Goal: Navigation & Orientation: Find specific page/section

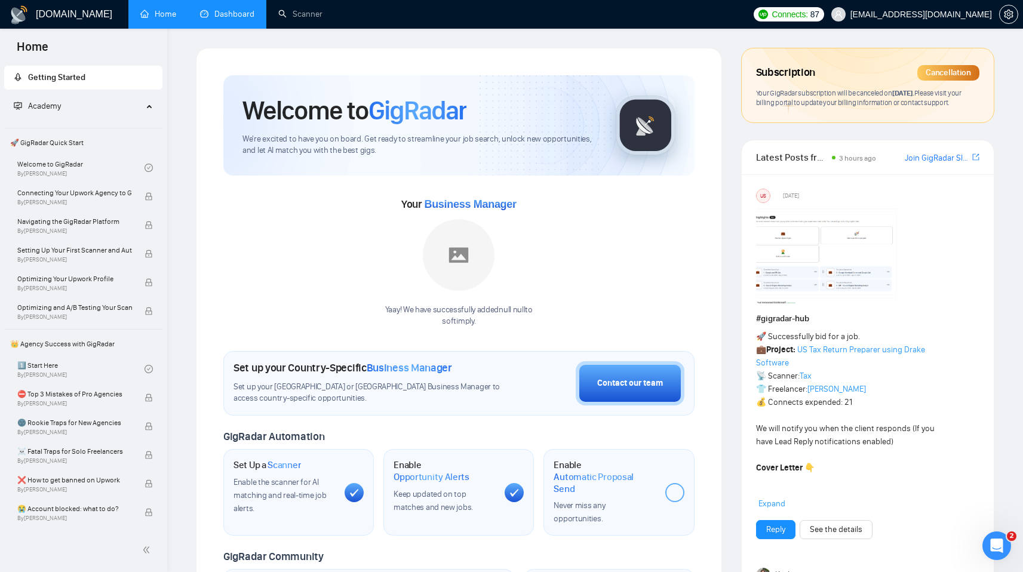
click at [231, 9] on link "Dashboard" at bounding box center [227, 14] width 54 height 10
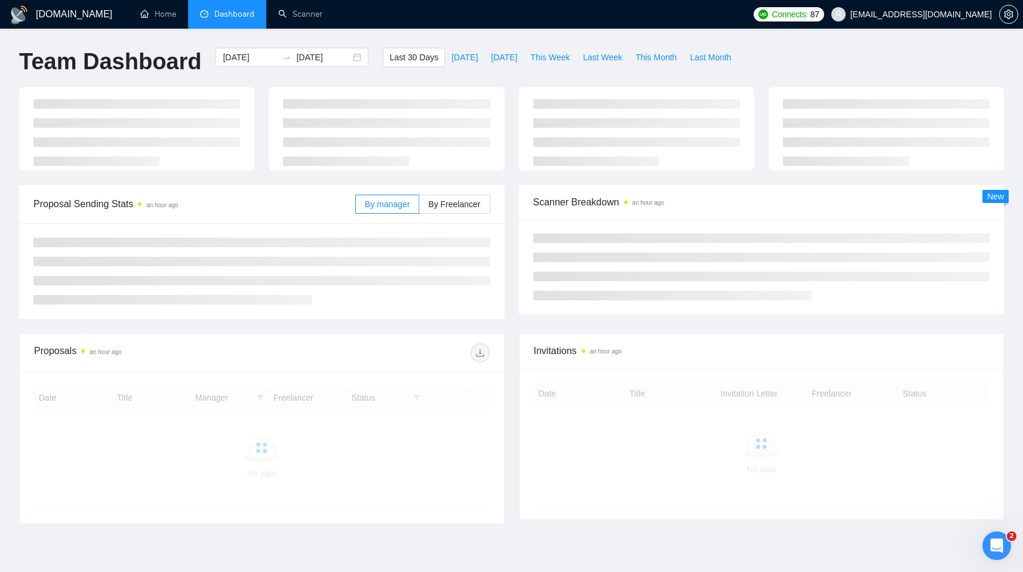
click at [231, 7] on li "Dashboard" at bounding box center [227, 14] width 78 height 29
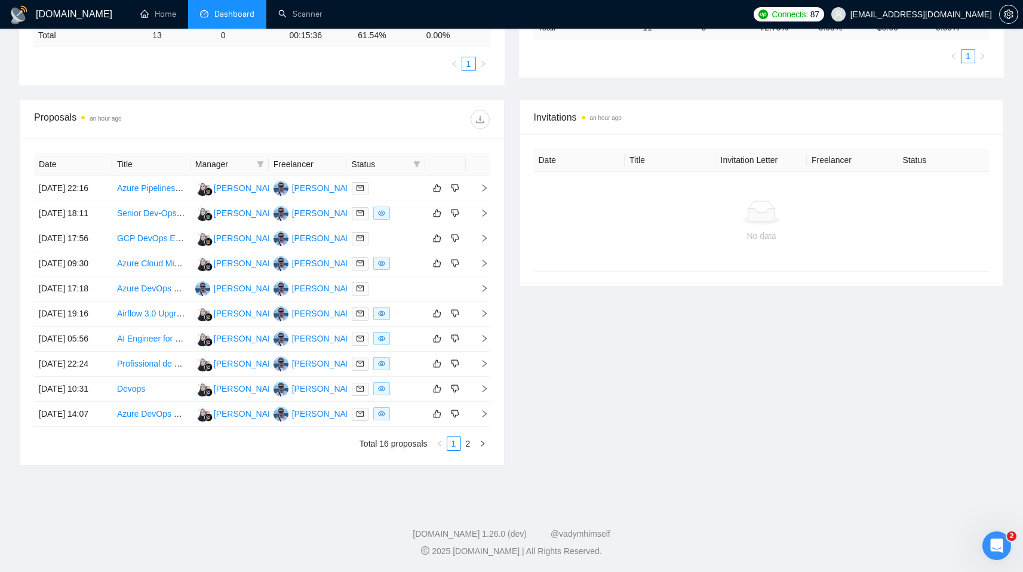
scroll to position [425, 0]
click at [469, 443] on link "2" at bounding box center [468, 443] width 13 height 13
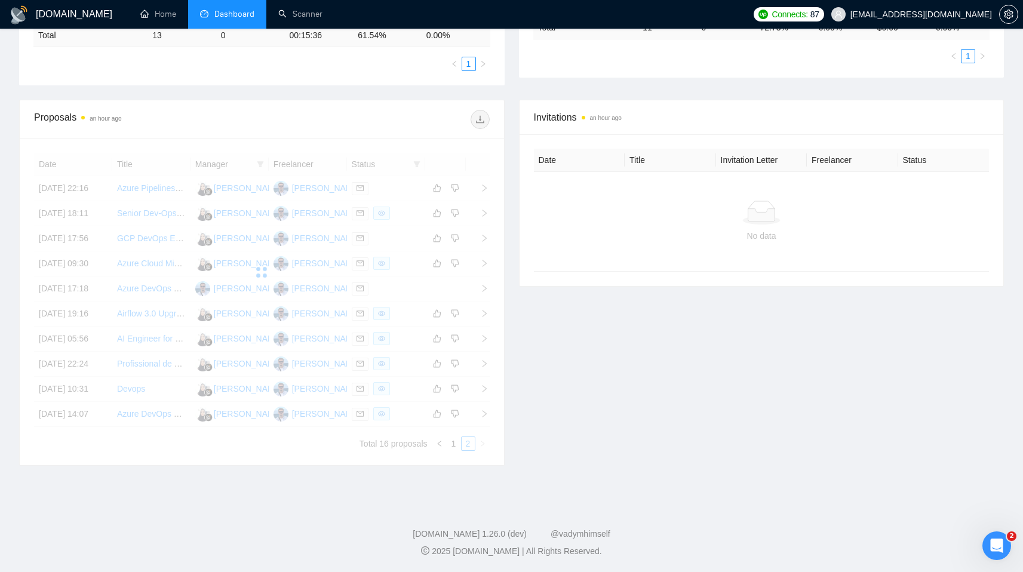
scroll to position [280, 0]
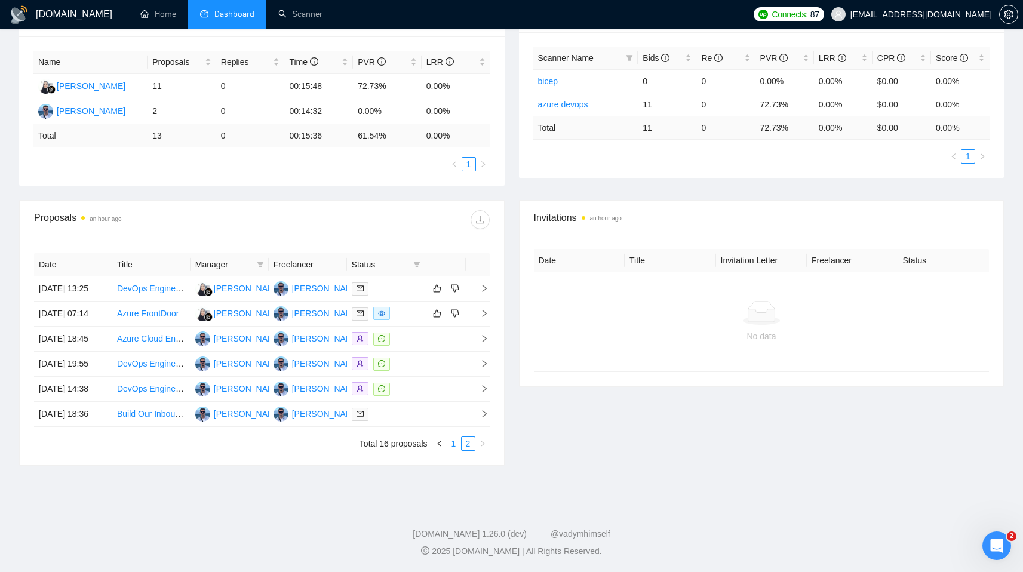
click at [456, 443] on link "1" at bounding box center [453, 443] width 13 height 13
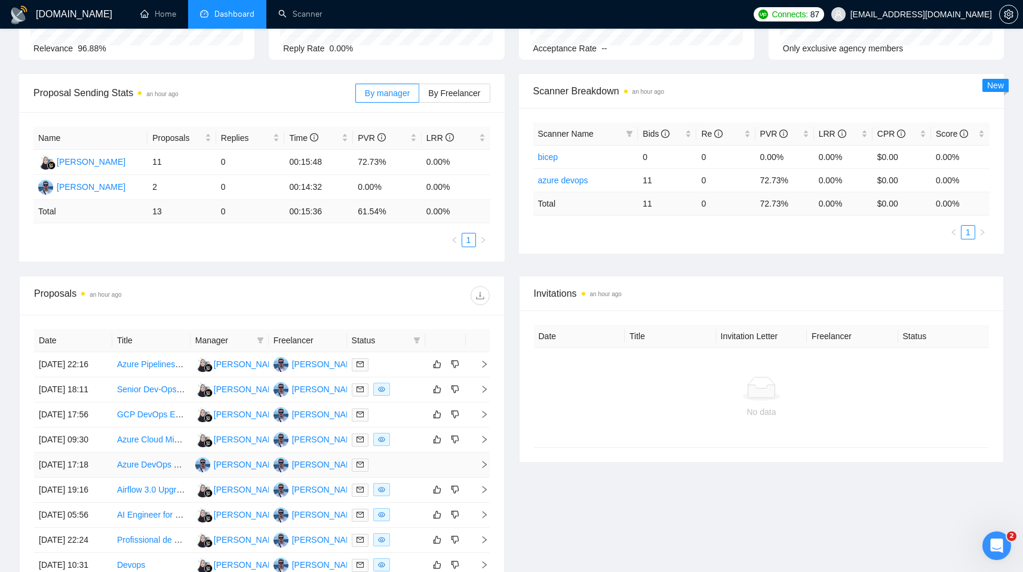
scroll to position [45, 0]
